Goal: Task Accomplishment & Management: Manage account settings

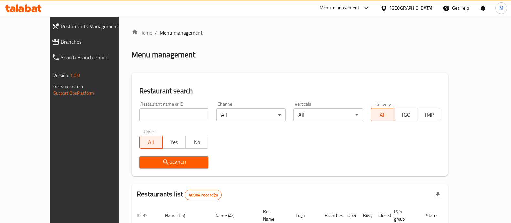
click at [144, 115] on input "search" at bounding box center [173, 114] width 69 height 13
paste input "704530"
type input "704530"
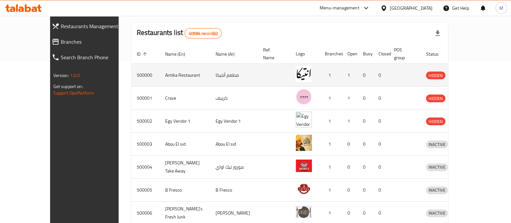
scroll to position [80, 0]
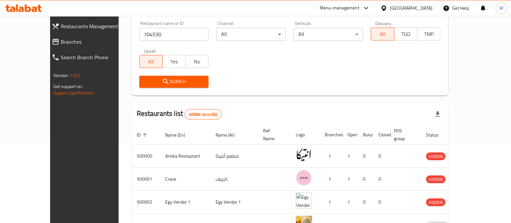
click at [160, 84] on span "Search" at bounding box center [173, 82] width 59 height 8
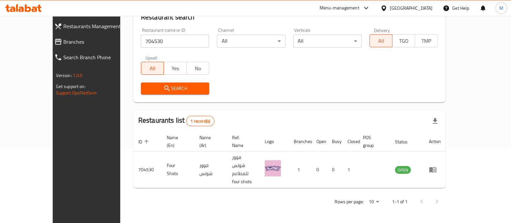
scroll to position [53, 0]
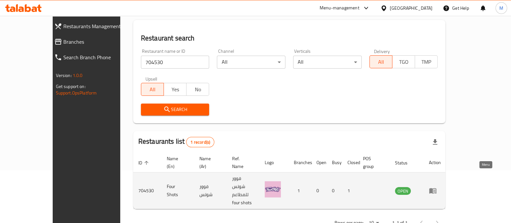
click at [436, 186] on icon "enhanced table" at bounding box center [433, 190] width 8 height 8
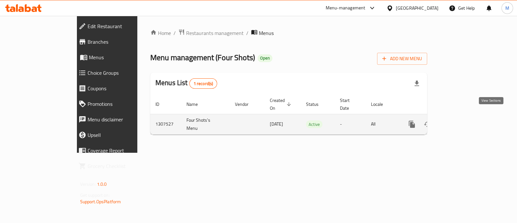
click at [462, 120] on icon "enhanced table" at bounding box center [459, 124] width 8 height 8
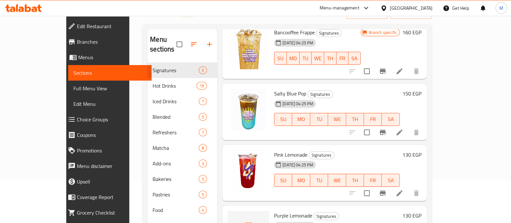
scroll to position [90, 0]
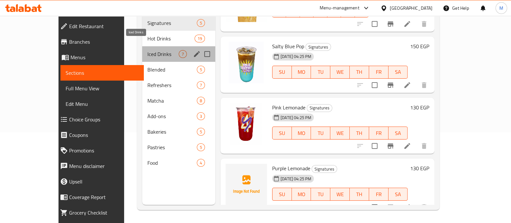
click at [147, 50] on span "Iced Drinks" at bounding box center [162, 54] width 31 height 8
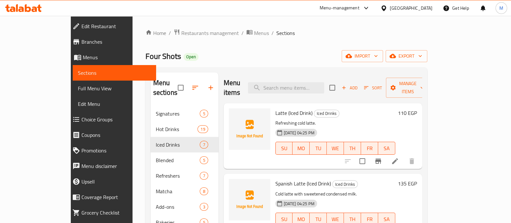
scroll to position [90, 0]
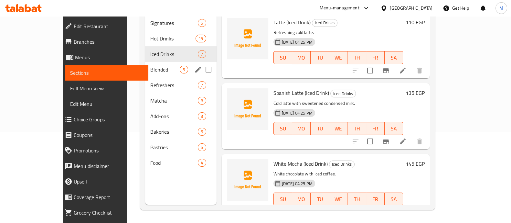
click at [150, 66] on span "Blended" at bounding box center [164, 70] width 29 height 8
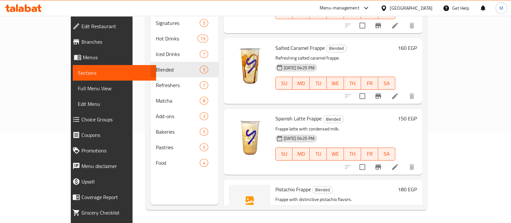
scroll to position [146, 0]
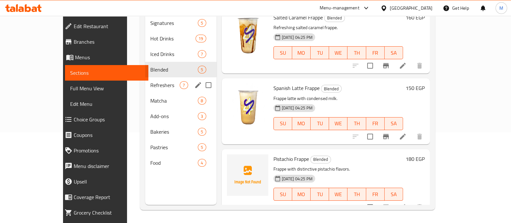
click at [150, 81] on span "Refreshers" at bounding box center [164, 85] width 29 height 8
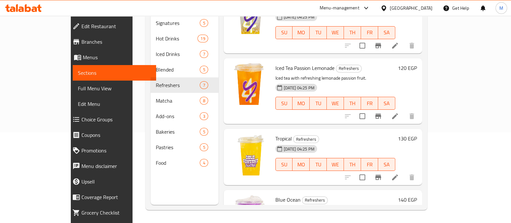
scroll to position [268, 0]
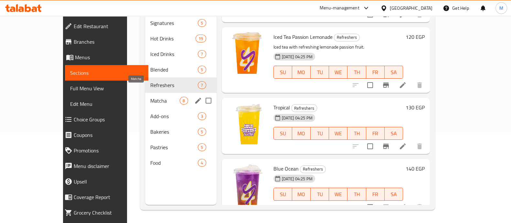
click at [150, 97] on span "Matcha" at bounding box center [164, 101] width 29 height 8
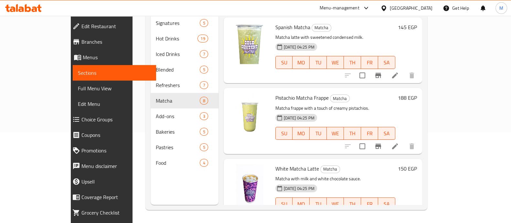
scroll to position [348, 0]
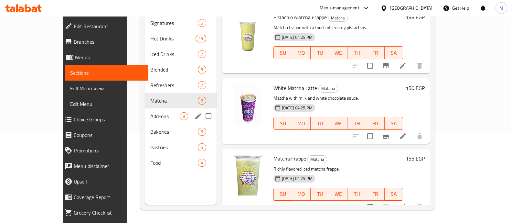
click at [145, 108] on div "Add-ons 3" at bounding box center [180, 116] width 71 height 16
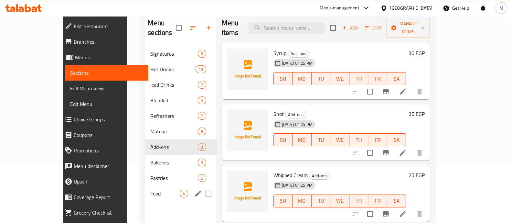
scroll to position [90, 0]
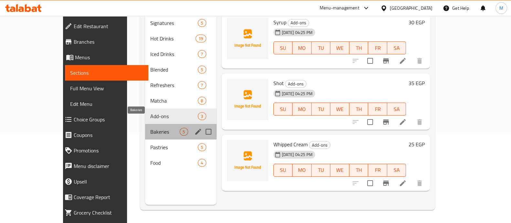
click at [150, 128] on span "Bakeries" at bounding box center [164, 132] width 29 height 8
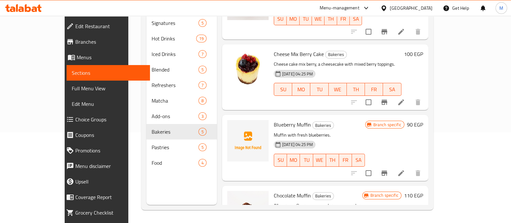
scroll to position [146, 0]
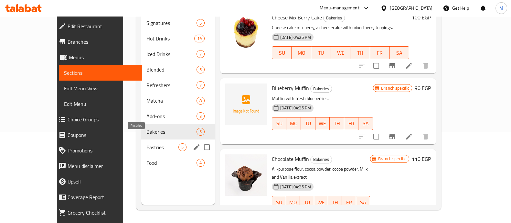
click at [146, 143] on span "Pastries" at bounding box center [162, 147] width 32 height 8
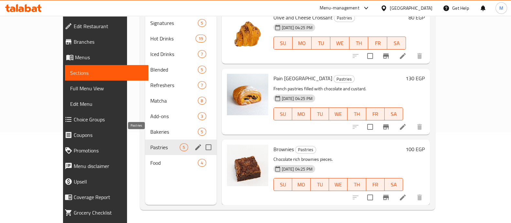
scroll to position [136, 0]
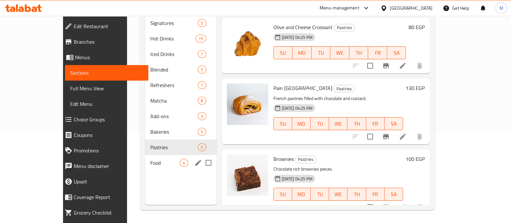
click at [150, 159] on span "Food" at bounding box center [164, 163] width 29 height 8
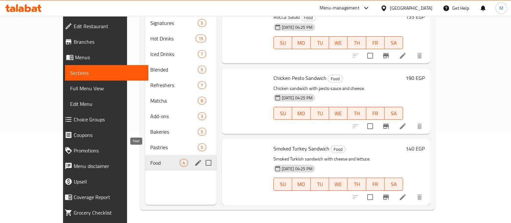
scroll to position [66, 0]
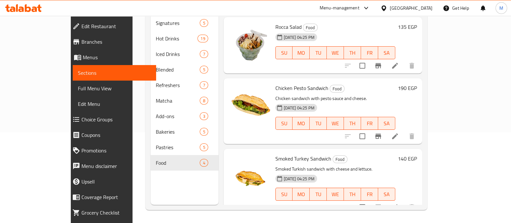
click at [370, 8] on div at bounding box center [366, 8] width 8 height 3
